Goal: Information Seeking & Learning: Learn about a topic

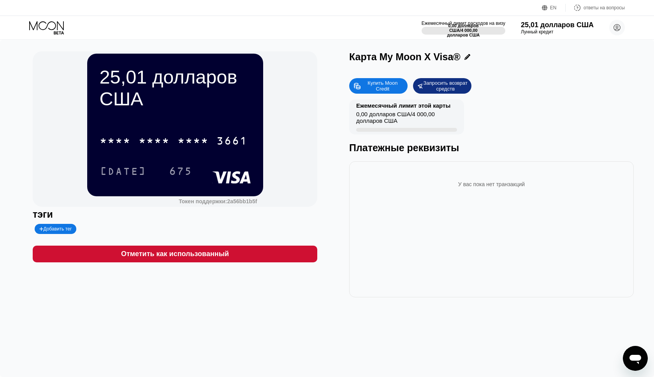
click at [439, 85] on div "Запросить возврат средств" at bounding box center [445, 86] width 44 height 12
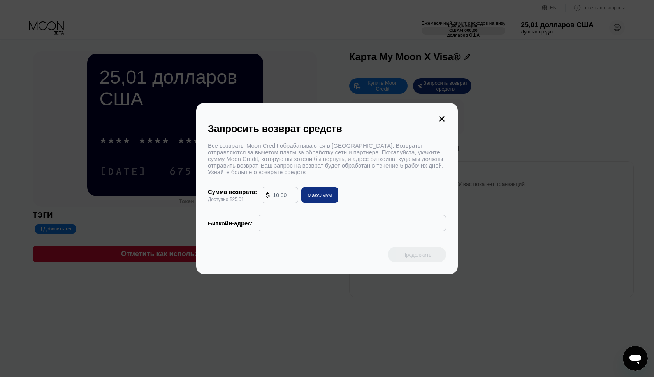
click at [279, 197] on input "text" at bounding box center [283, 196] width 21 height 16
click at [282, 197] on input "text" at bounding box center [283, 196] width 21 height 16
click at [279, 197] on input "text" at bounding box center [283, 196] width 21 height 16
drag, startPoint x: 290, startPoint y: 195, endPoint x: 265, endPoint y: 195, distance: 24.9
click at [265, 195] on div at bounding box center [280, 196] width 36 height 16
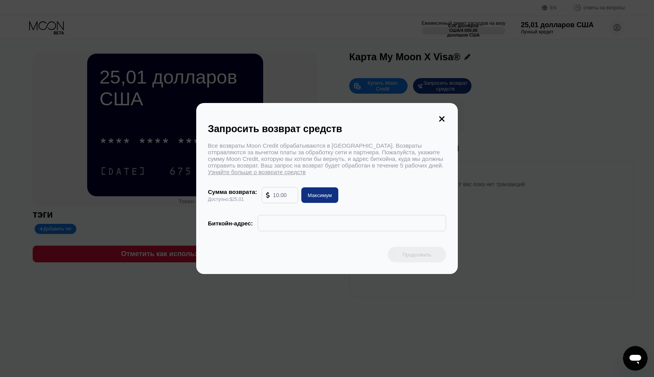
click at [275, 214] on div "Все возвраты Moon Credit обрабатываются в биткойнах. Возвраты отправляются за в…" at bounding box center [327, 186] width 238 height 89
click at [275, 223] on input "text" at bounding box center [352, 224] width 180 height 16
click at [367, 186] on div "Все возвраты Moon Credit обрабатываются в биткойнах. Возвраты отправляются за в…" at bounding box center [327, 186] width 238 height 89
click at [284, 197] on input "text" at bounding box center [283, 196] width 21 height 16
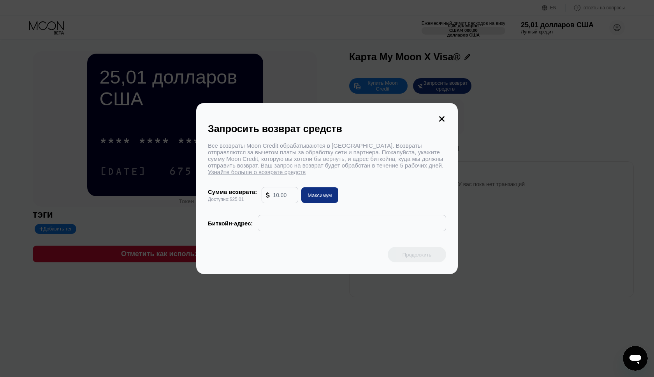
click at [284, 197] on input "text" at bounding box center [283, 196] width 21 height 16
click at [446, 121] on icon at bounding box center [441, 119] width 9 height 9
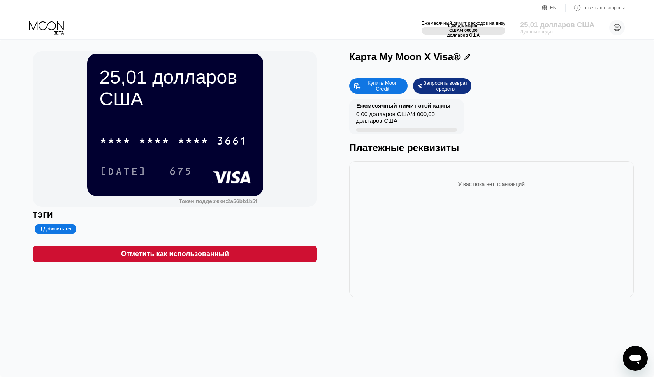
click at [553, 25] on div "25,01 долларов США" at bounding box center [557, 25] width 74 height 8
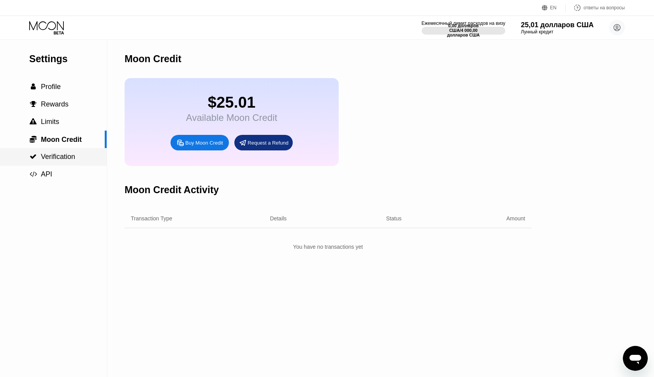
click at [63, 159] on span "Verification" at bounding box center [58, 157] width 34 height 8
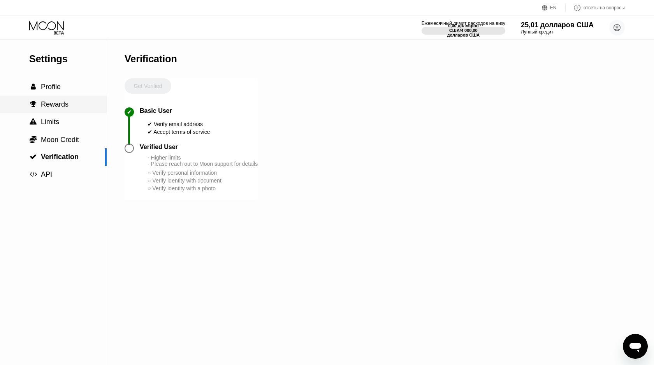
click at [63, 102] on span "Rewards" at bounding box center [55, 104] width 28 height 8
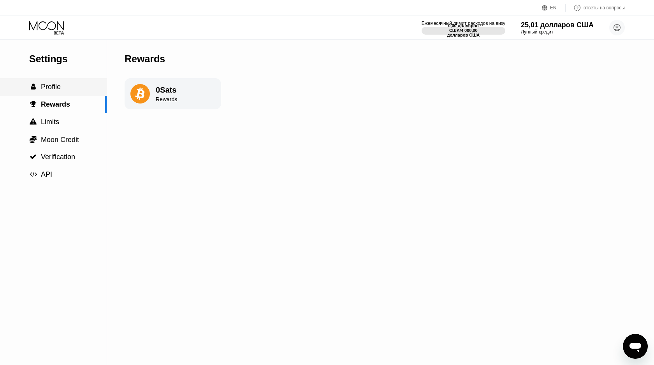
click at [60, 89] on span "Profile" at bounding box center [51, 87] width 20 height 8
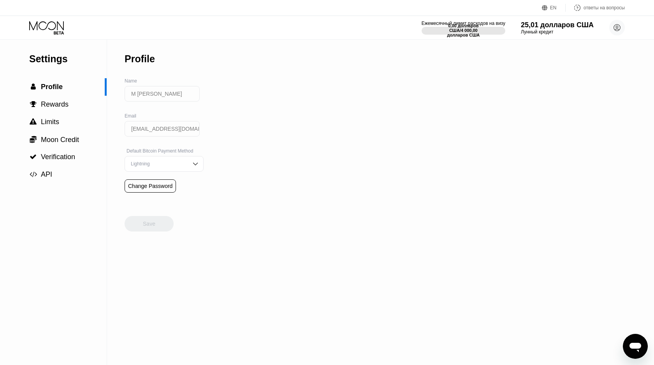
click at [191, 168] on img at bounding box center [195, 164] width 8 height 8
click at [262, 153] on div "Settings  Profile  Rewards  Limits  Moon Credit  Verification  API Profil…" at bounding box center [327, 202] width 654 height 325
click at [253, 169] on div "Settings  Profile  Rewards  Limits  Moon Credit  Verification  API Profil…" at bounding box center [327, 202] width 654 height 325
click at [175, 230] on div "Profile Name М К Email kurbanov.mk13@gmail.com Default Bitcoin Payment Method L…" at bounding box center [164, 202] width 79 height 325
click at [56, 65] on div "Settings  Profile  Rewards  Limits  Moon Credit  Verification  API" at bounding box center [53, 112] width 107 height 144
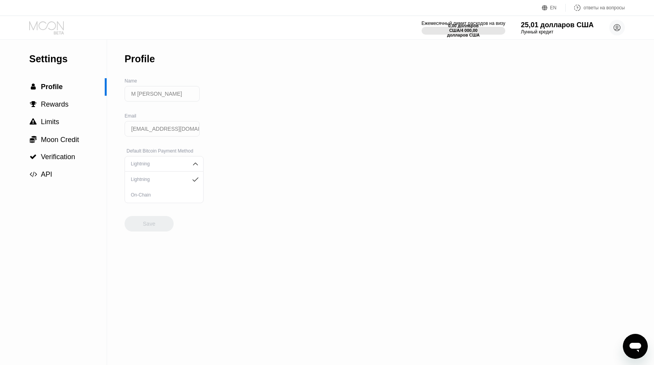
click at [54, 22] on icon at bounding box center [46, 25] width 35 height 9
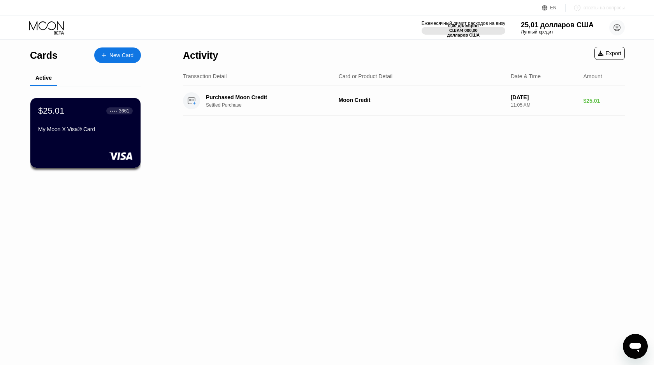
click at [597, 10] on div "ответы на вопросы" at bounding box center [603, 7] width 41 height 5
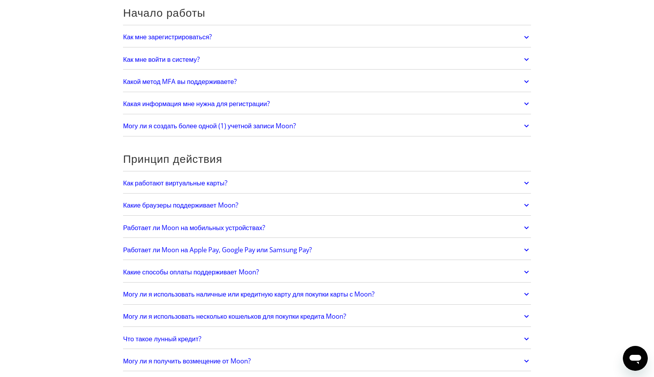
scroll to position [103, 0]
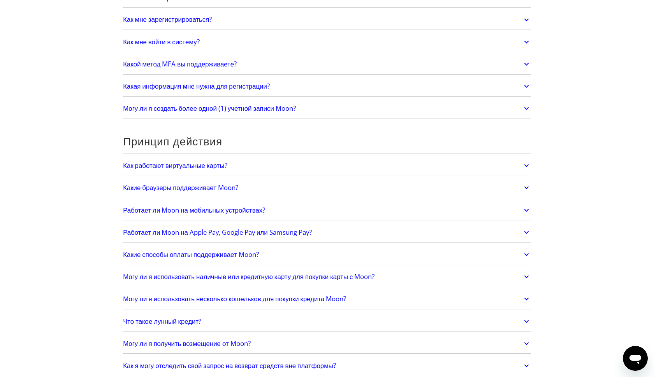
click at [198, 168] on h2 "Как работают виртуальные карты?" at bounding box center [175, 166] width 104 height 8
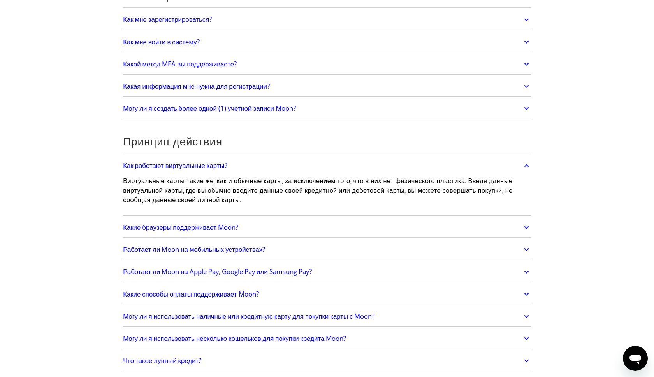
click at [198, 168] on h2 "Как работают виртуальные карты?" at bounding box center [175, 166] width 104 height 8
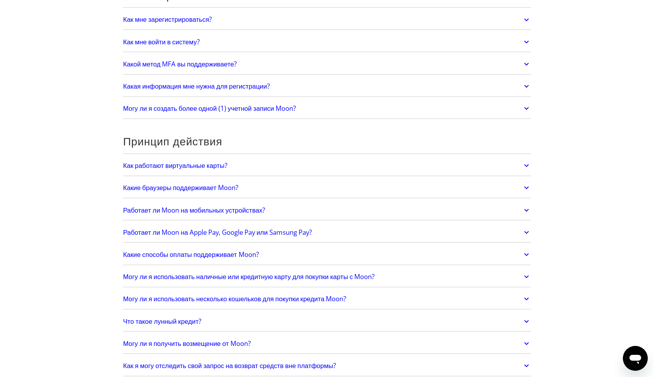
click at [183, 190] on h2 "Какие браузеры поддерживает Moon?" at bounding box center [180, 188] width 115 height 8
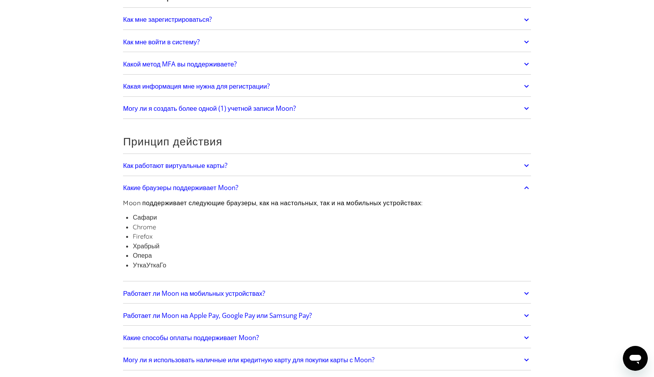
click at [183, 190] on h2 "Какие браузеры поддерживает Moon?" at bounding box center [180, 188] width 115 height 8
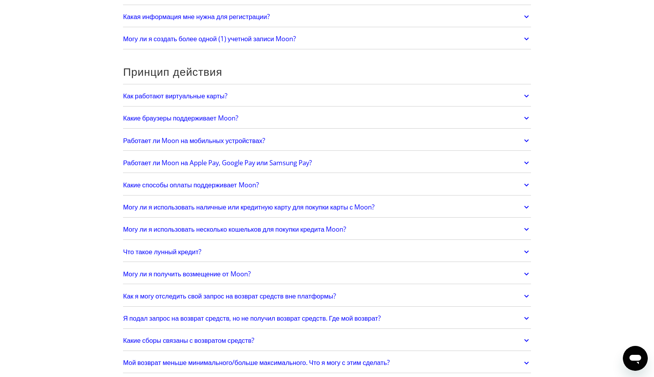
scroll to position [174, 0]
click at [192, 136] on h2 "Работает ли Moon на мобильных устройствах?" at bounding box center [194, 140] width 142 height 8
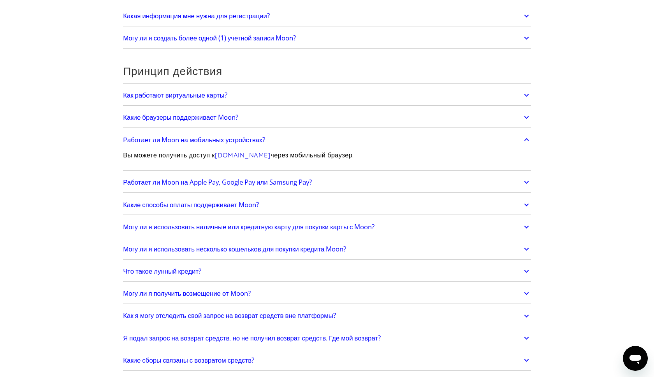
click at [192, 136] on h2 "Работает ли Moon на мобильных устройствах?" at bounding box center [194, 140] width 142 height 8
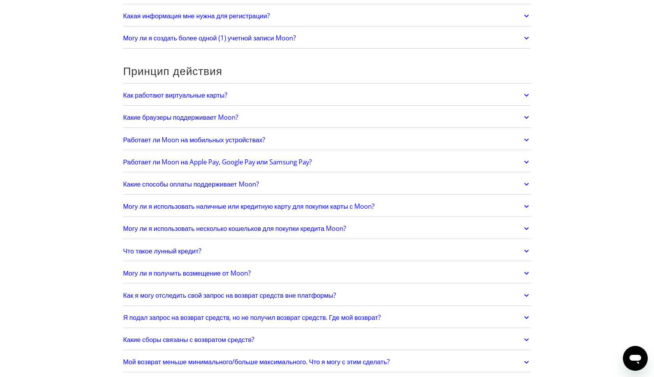
click at [179, 164] on h2 "Работает ли Moon на Apple Pay, Google Pay или Samsung Pay?" at bounding box center [217, 162] width 188 height 8
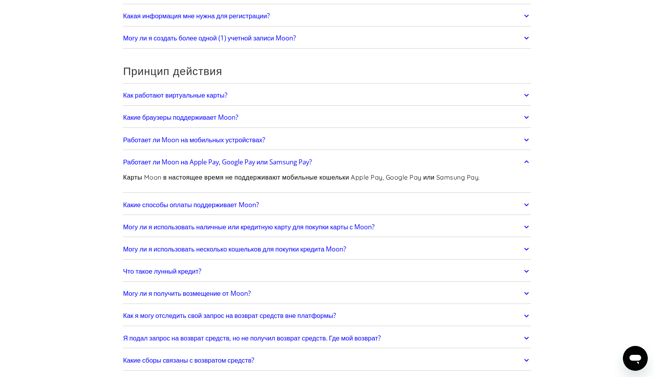
click at [219, 164] on h2 "Работает ли Moon на Apple Pay, Google Pay или Samsung Pay?" at bounding box center [217, 162] width 188 height 8
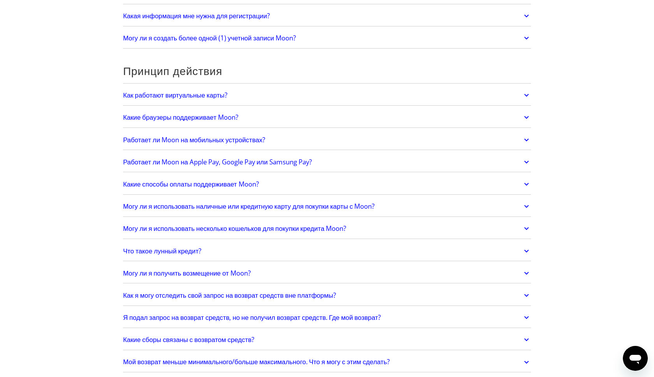
click at [202, 187] on h2 "Какие способы оплаты поддерживает Moon?" at bounding box center [190, 185] width 135 height 8
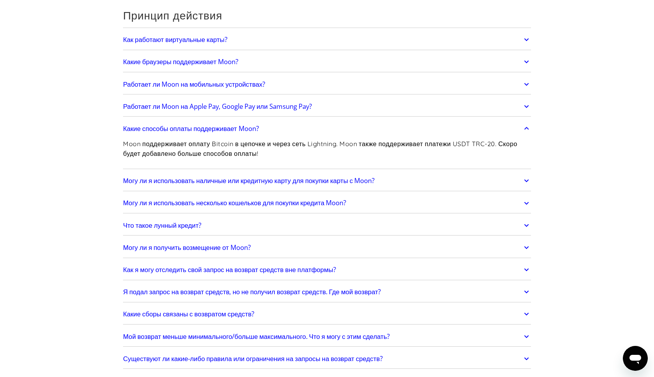
scroll to position [229, 0]
click at [197, 130] on h2 "Какие способы оплаты поддерживает Moon?" at bounding box center [190, 129] width 135 height 8
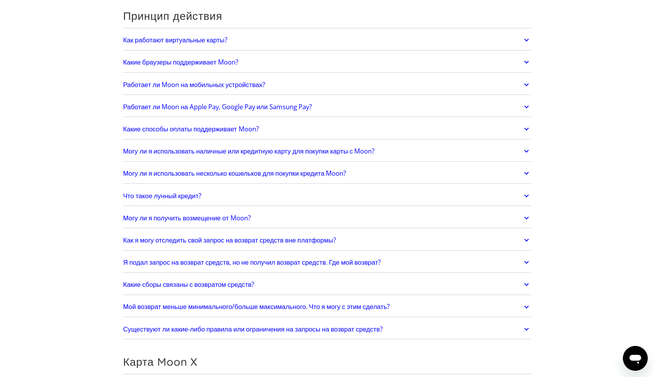
click at [194, 152] on h2 "Могу ли я использовать наличные или кредитную карту для покупки карты с Moon?" at bounding box center [248, 151] width 251 height 8
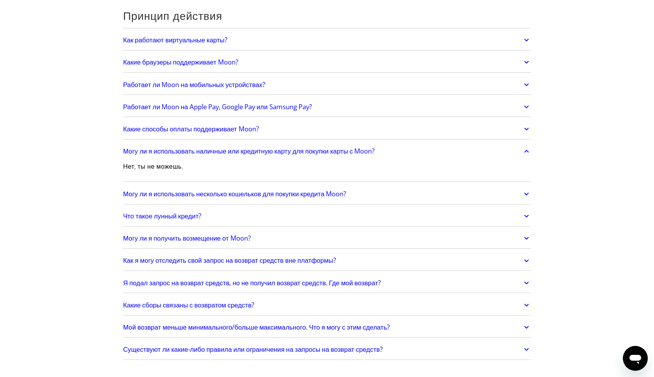
click at [194, 152] on h2 "Могу ли я использовать наличные или кредитную карту для покупки карты с Moon?" at bounding box center [248, 151] width 251 height 8
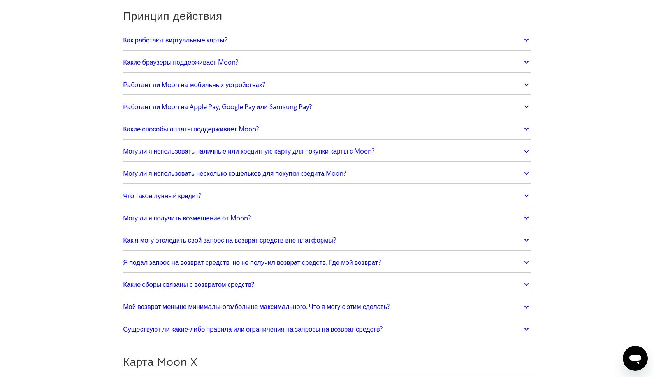
click at [189, 174] on h2 "Могу ли я использовать несколько кошельков для покупки кредита Moon?" at bounding box center [234, 174] width 223 height 8
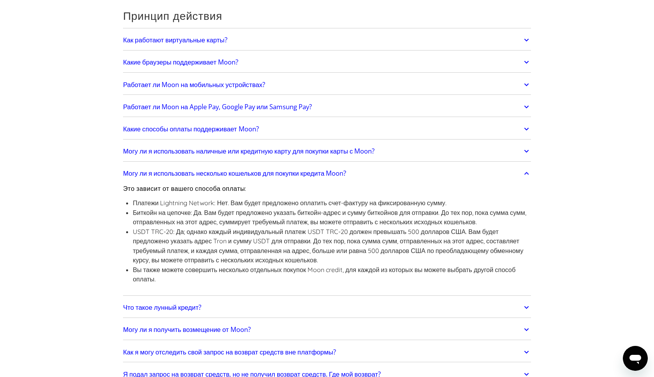
click at [189, 174] on h2 "Могу ли я использовать несколько кошельков для покупки кредита Moon?" at bounding box center [234, 174] width 223 height 8
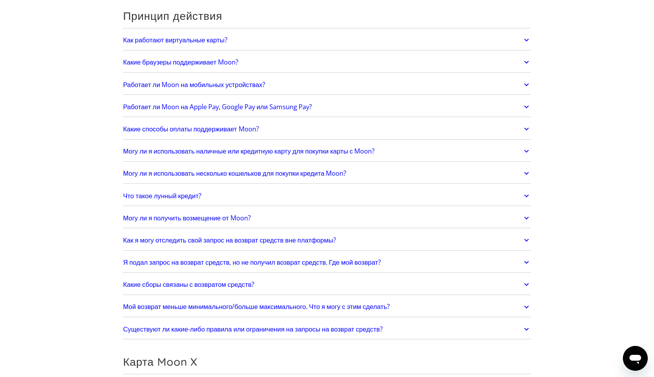
click at [178, 197] on h2 "Что такое лунный кредит?" at bounding box center [162, 196] width 78 height 8
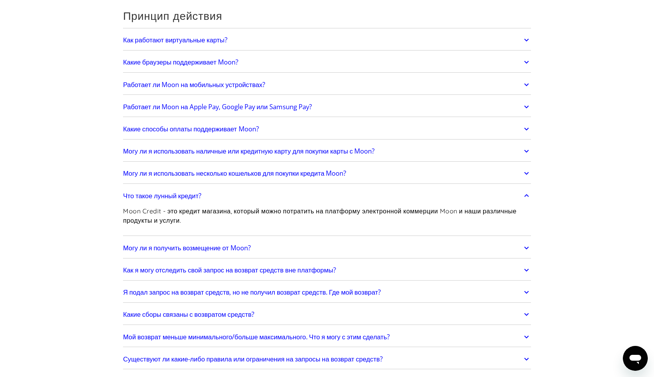
click at [178, 197] on h2 "Что такое лунный кредит?" at bounding box center [162, 196] width 78 height 8
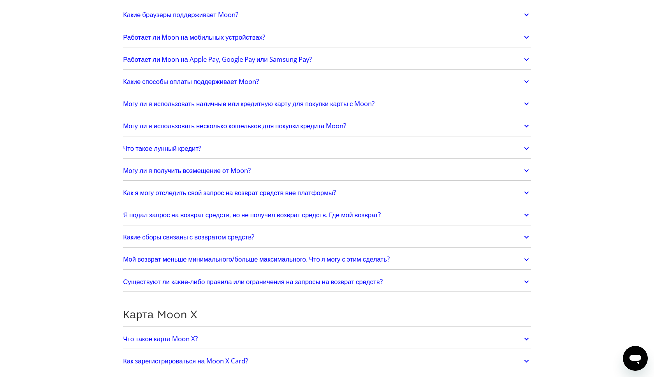
scroll to position [279, 0]
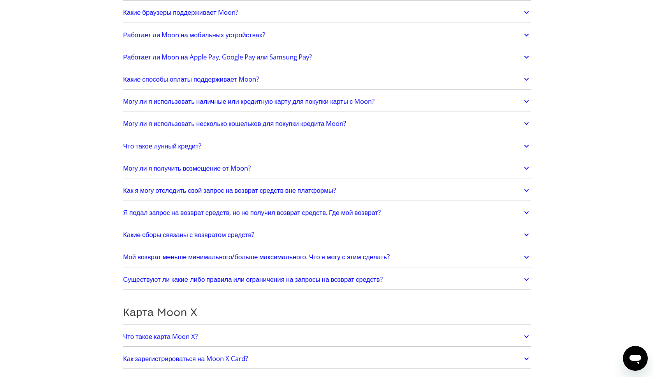
click at [183, 165] on h2 "Могу ли я получить возмещение от Moon?" at bounding box center [187, 169] width 128 height 8
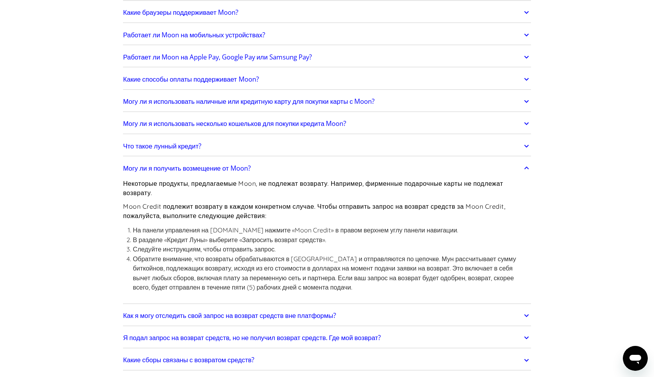
scroll to position [331, 0]
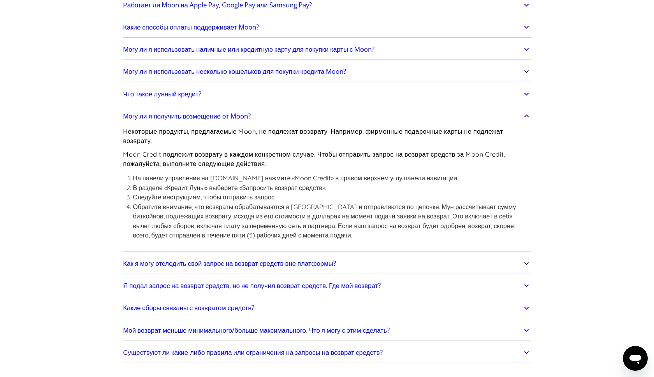
click at [213, 260] on h2 "Как я могу отследить свой запрос на возврат средств вне платформы?" at bounding box center [229, 264] width 213 height 8
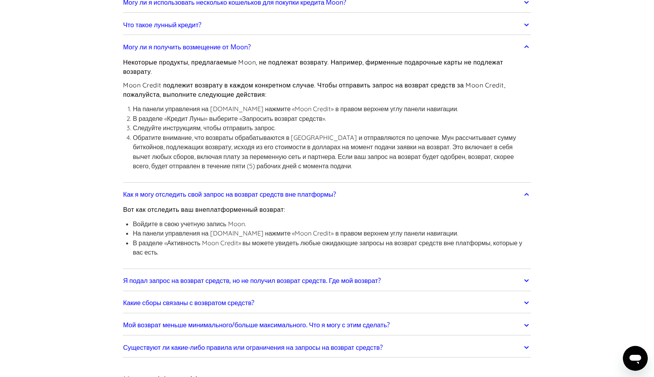
scroll to position [402, 0]
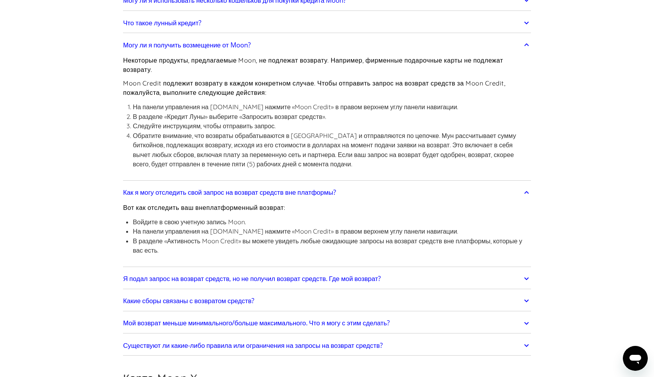
click at [214, 279] on h2 "Я подал запрос на возврат средств, но не получил возврат средств. Где мой возвр…" at bounding box center [252, 279] width 258 height 8
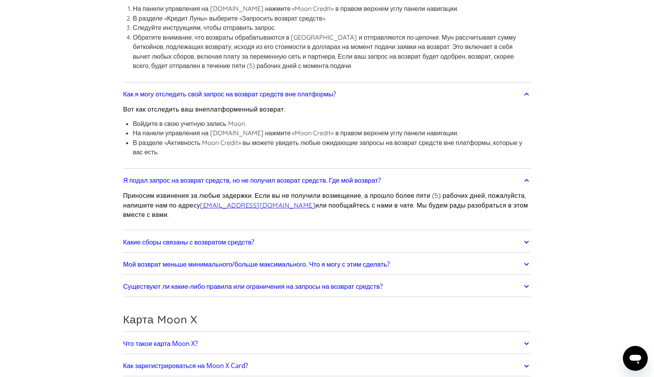
scroll to position [502, 0]
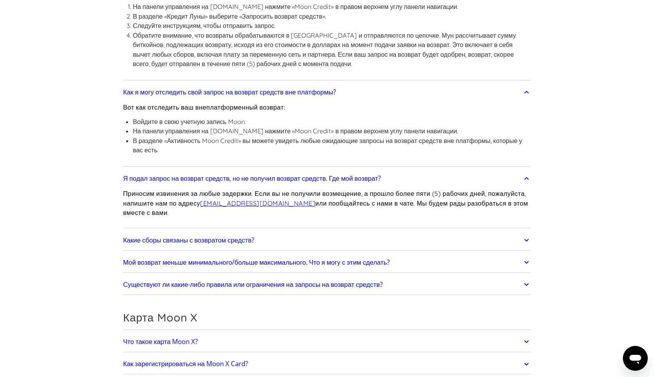
click at [219, 241] on h2 "Какие сборы связаны с возвратом средств?" at bounding box center [188, 241] width 131 height 8
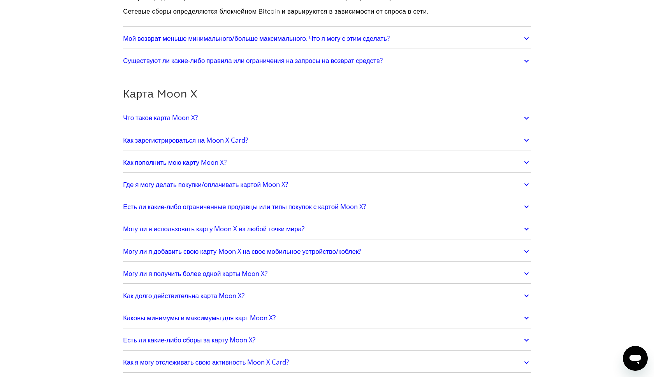
scroll to position [764, 0]
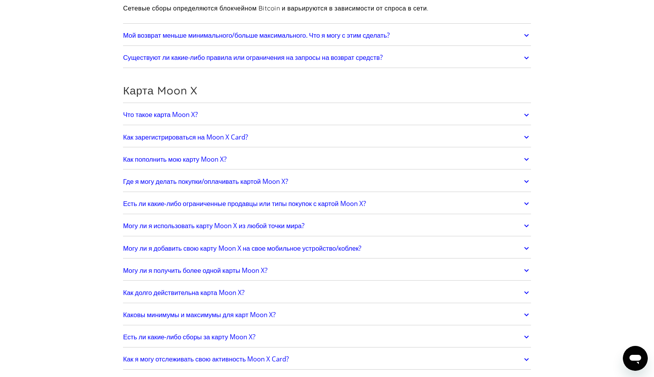
click at [215, 178] on h2 "Где я могу делать покупки/оплачивать картой Moon X?" at bounding box center [205, 182] width 165 height 8
